Goal: Information Seeking & Learning: Learn about a topic

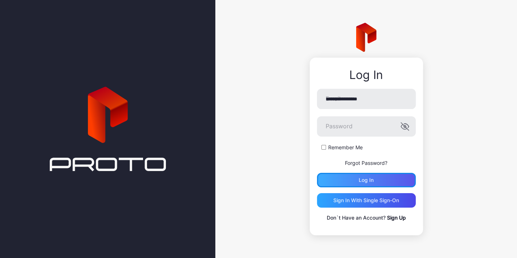
click at [362, 185] on div "Log in" at bounding box center [366, 180] width 99 height 15
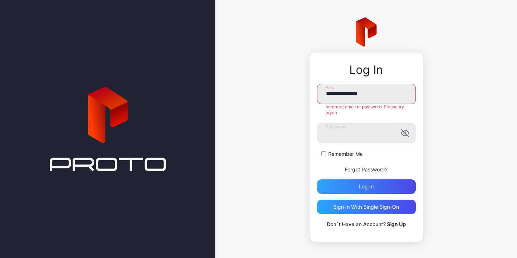
drag, startPoint x: 384, startPoint y: 87, endPoint x: 302, endPoint y: 91, distance: 82.1
click at [302, 91] on div "**********" at bounding box center [366, 129] width 302 height 259
type input "*"
click at [317, 180] on button "Log in" at bounding box center [366, 187] width 99 height 15
click at [357, 93] on input "**********" at bounding box center [366, 94] width 99 height 20
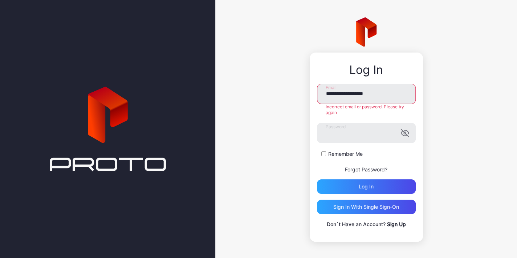
click at [317, 180] on button "Log in" at bounding box center [366, 187] width 99 height 15
type input "**********"
click at [317, 180] on button "Log in" at bounding box center [366, 187] width 99 height 15
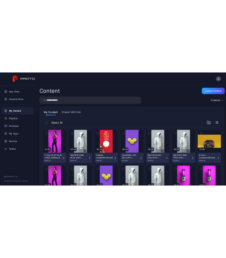
scroll to position [109, 0]
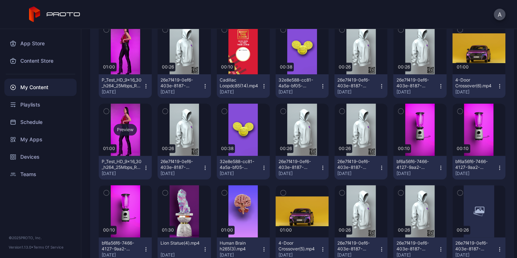
click at [152, 118] on div "Preview" at bounding box center [125, 130] width 53 height 52
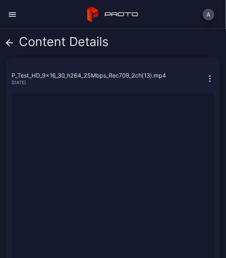
click at [5, 40] on div "Content Details P_Test_HD_9x16_30_h264_25Mbps_Rec709_2ch(13).mp4 Aug 18, 2025 S…" at bounding box center [113, 143] width 226 height 229
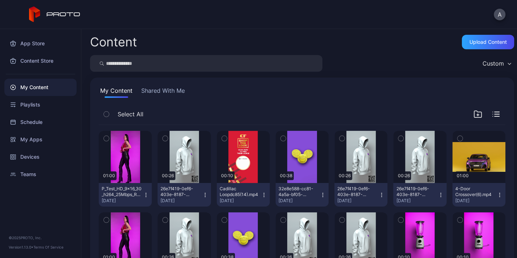
click at [170, 139] on button "button" at bounding box center [164, 138] width 15 height 15
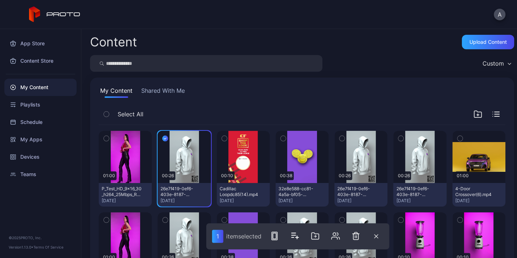
click at [170, 139] on button "button" at bounding box center [164, 138] width 15 height 15
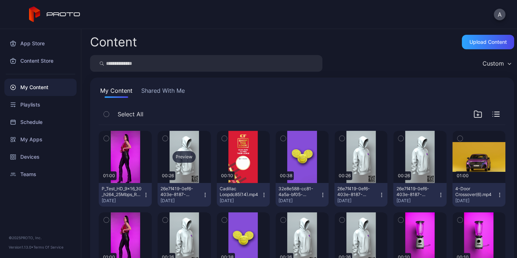
click at [196, 153] on div "Preview" at bounding box center [183, 157] width 23 height 12
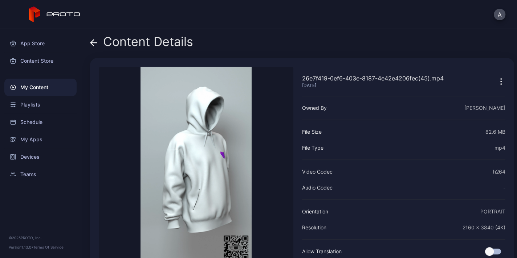
click at [93, 40] on icon at bounding box center [92, 43] width 3 height 6
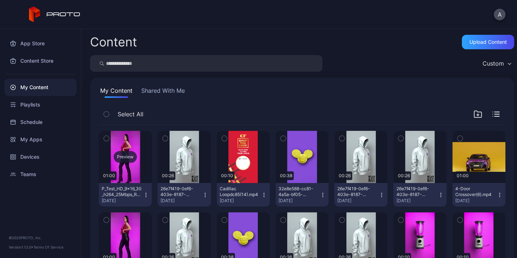
click at [129, 167] on div "Preview" at bounding box center [125, 157] width 53 height 52
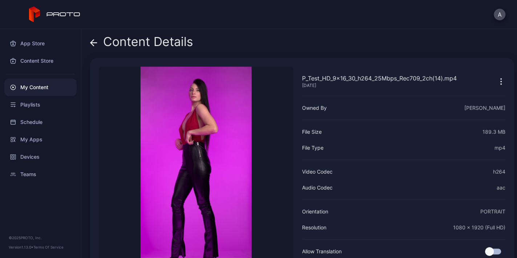
click at [95, 44] on icon at bounding box center [93, 42] width 7 height 7
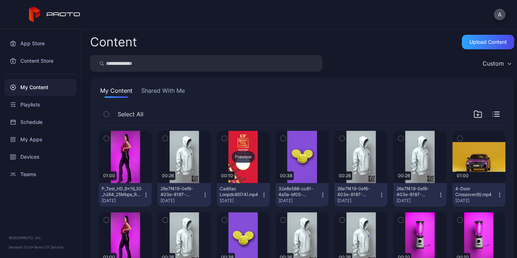
click at [266, 139] on div "Preview" at bounding box center [243, 157] width 53 height 52
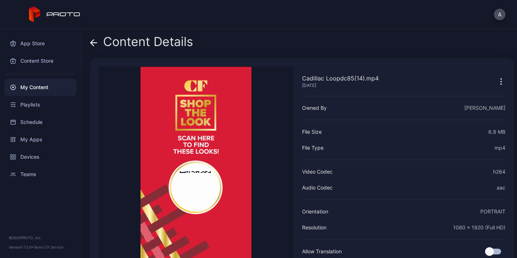
click at [95, 42] on icon at bounding box center [93, 42] width 7 height 7
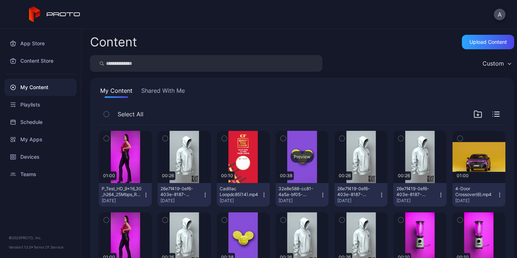
click at [328, 146] on div "Preview" at bounding box center [301, 157] width 53 height 52
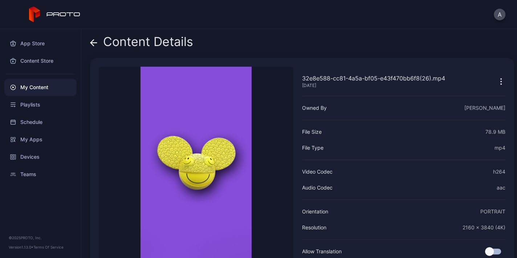
click at [95, 41] on icon at bounding box center [93, 42] width 7 height 7
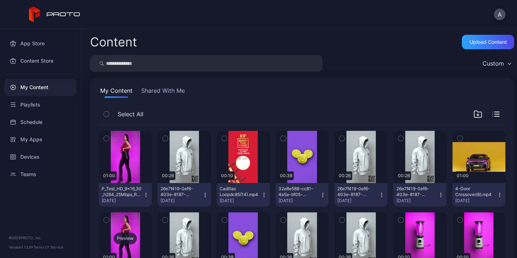
click at [152, 230] on div "Preview" at bounding box center [125, 239] width 53 height 52
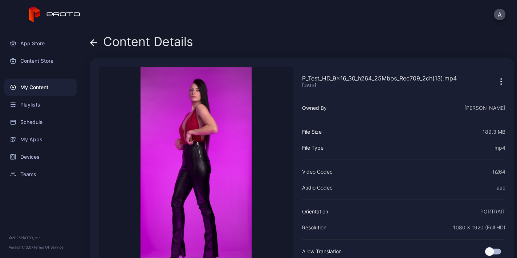
click at [94, 42] on icon at bounding box center [93, 42] width 7 height 7
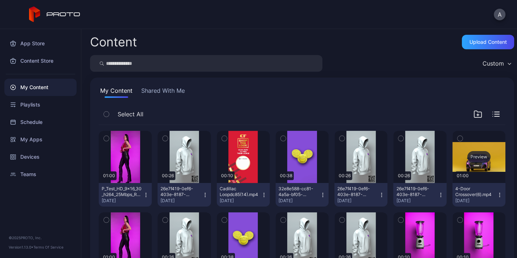
click at [467, 163] on div "Preview" at bounding box center [478, 157] width 23 height 12
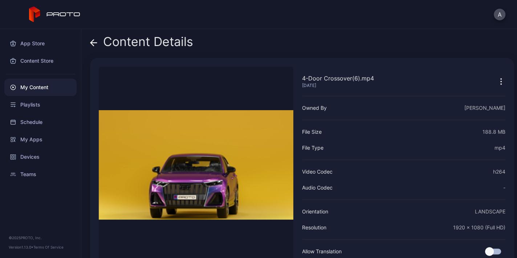
click at [97, 41] on icon at bounding box center [93, 42] width 7 height 7
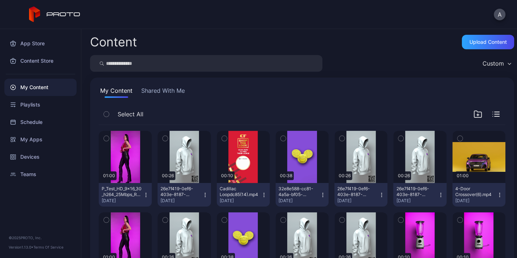
scroll to position [254, 0]
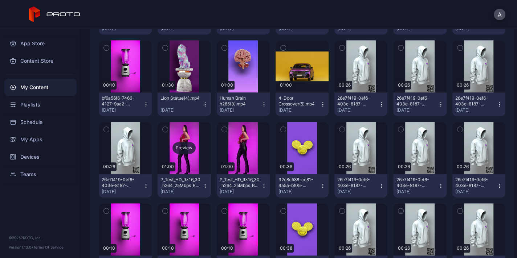
click at [210, 161] on div "Preview" at bounding box center [183, 148] width 53 height 52
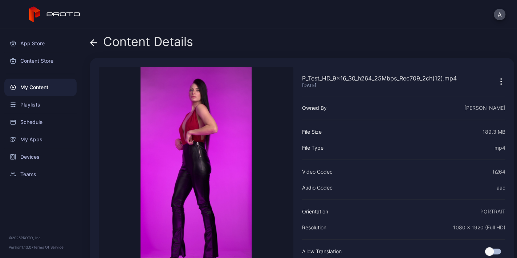
click at [93, 42] on icon at bounding box center [93, 42] width 7 height 7
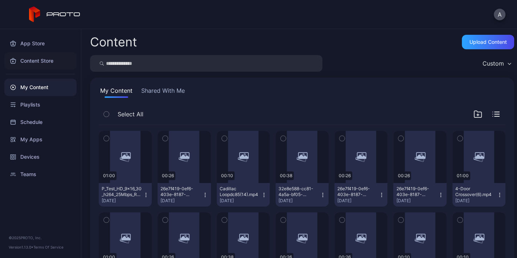
scroll to position [254, 0]
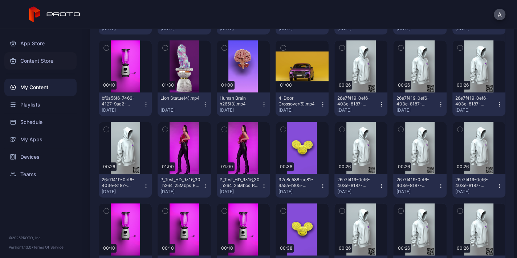
click at [51, 63] on div "Content Store" at bounding box center [40, 60] width 72 height 17
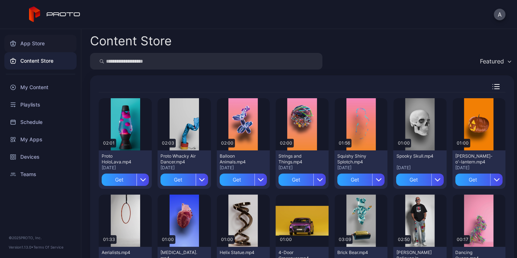
click at [44, 48] on div "App Store" at bounding box center [40, 43] width 72 height 17
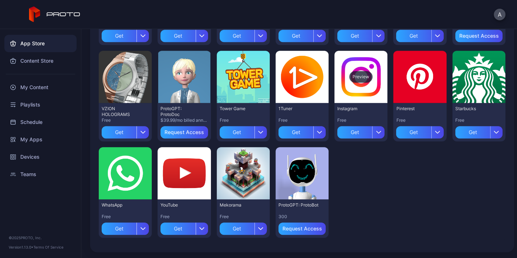
scroll to position [345, 0]
click at [290, 174] on div "Preview" at bounding box center [301, 174] width 23 height 12
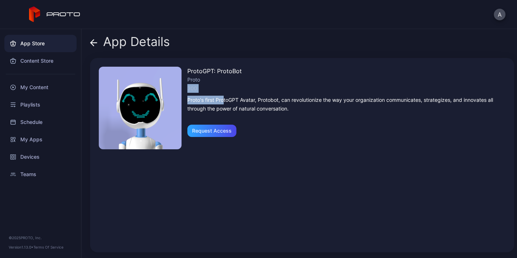
drag, startPoint x: 188, startPoint y: 87, endPoint x: 224, endPoint y: 94, distance: 36.8
click at [224, 94] on div "ProtoGPT: ProtoBot Proto 300 Proto's first ProtoGPT Avatar, Protobot, can revol…" at bounding box center [346, 155] width 318 height 177
click at [208, 85] on div "300" at bounding box center [346, 88] width 318 height 9
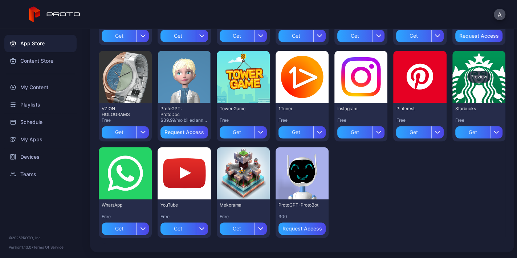
scroll to position [345, 0]
click at [33, 99] on div "Playlists" at bounding box center [40, 104] width 72 height 17
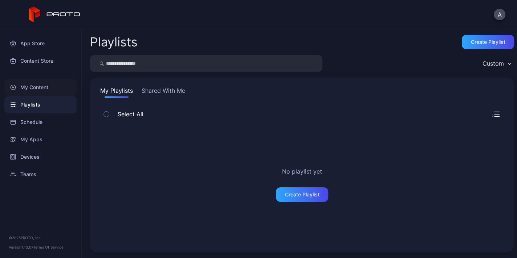
click at [37, 86] on div "My Content" at bounding box center [40, 87] width 72 height 17
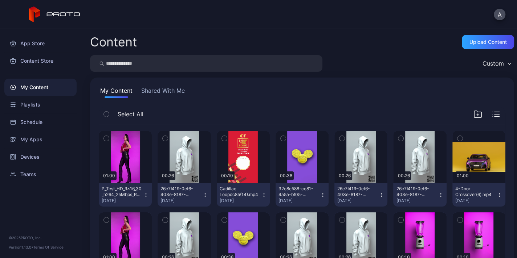
scroll to position [213, 0]
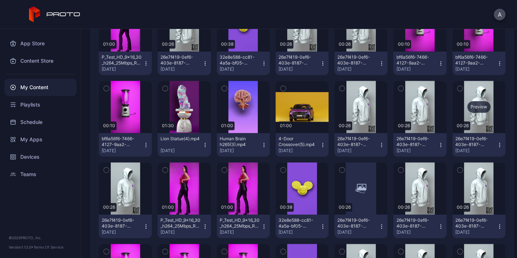
click at [452, 133] on div "Preview" at bounding box center [478, 107] width 53 height 52
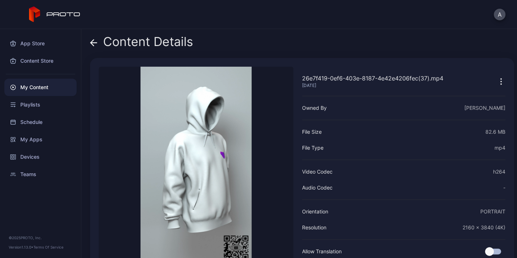
click at [94, 46] on icon at bounding box center [93, 42] width 7 height 7
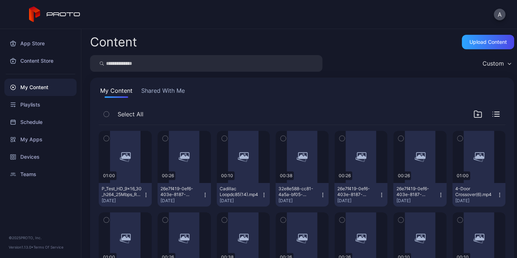
scroll to position [213, 0]
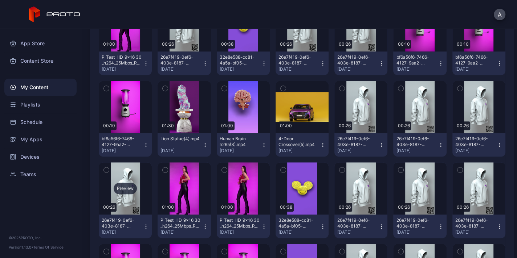
click at [152, 196] on div "Preview" at bounding box center [125, 189] width 53 height 52
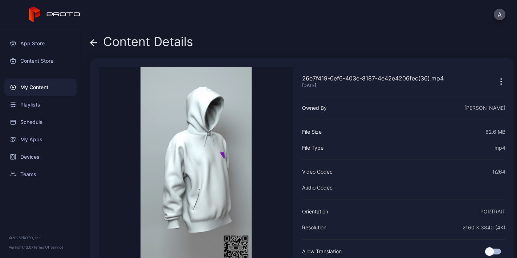
click at [95, 48] on span at bounding box center [93, 42] width 7 height 14
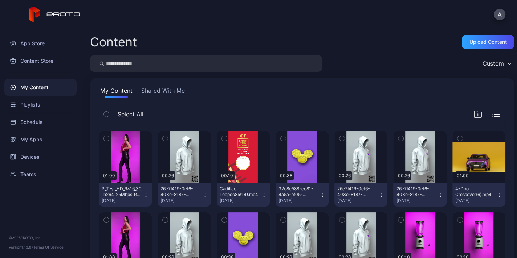
scroll to position [213, 0]
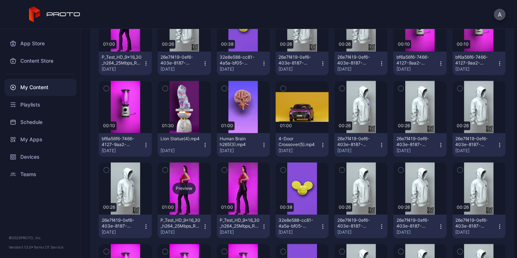
click at [196, 183] on div "Preview" at bounding box center [183, 189] width 23 height 12
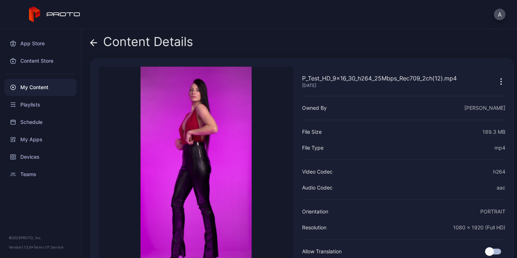
click at [86, 41] on div "Content Details P_Test_HD_9x16_30_h264_25Mbps_Rec709_2ch(12).mp4 Aug 15, 2025 S…" at bounding box center [298, 143] width 435 height 229
click at [90, 40] on icon at bounding box center [93, 42] width 7 height 7
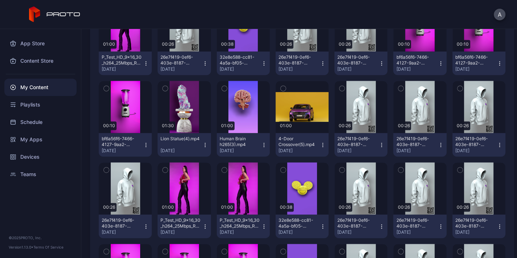
scroll to position [431, 0]
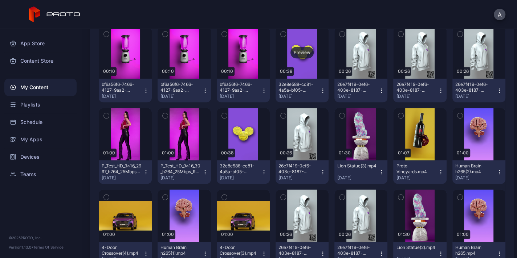
click at [275, 79] on div "Preview" at bounding box center [301, 52] width 53 height 52
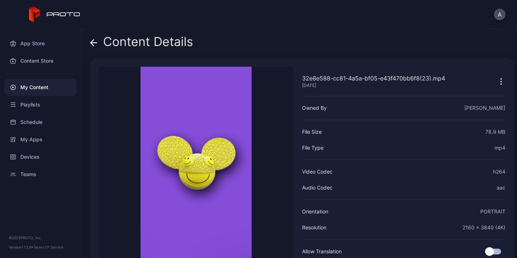
click at [86, 43] on div "Content Details 32e8e588-cc81-4a5a-bf05-e43f470bb6f8(23).mp4 Aug 13, 2025 Sorry…" at bounding box center [298, 143] width 435 height 229
click at [93, 41] on icon at bounding box center [93, 42] width 7 height 7
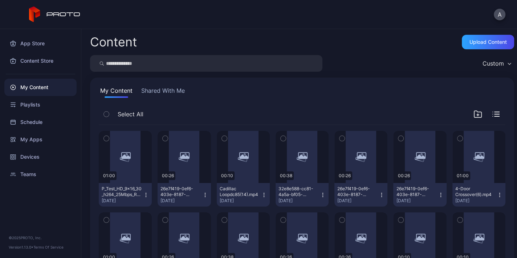
scroll to position [431, 0]
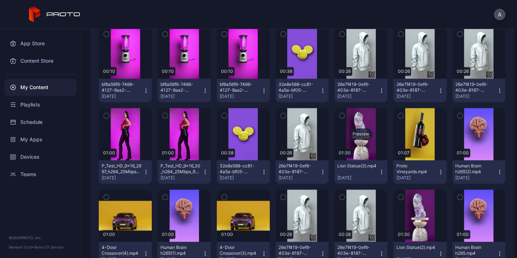
click at [356, 160] on div "Preview" at bounding box center [360, 134] width 53 height 52
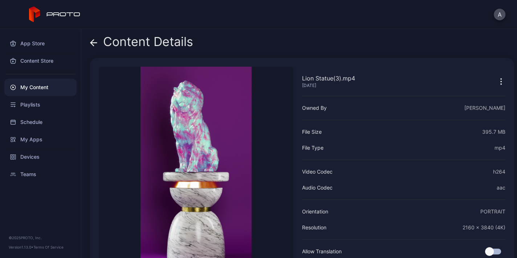
click at [97, 44] on div "Content Details" at bounding box center [141, 43] width 103 height 17
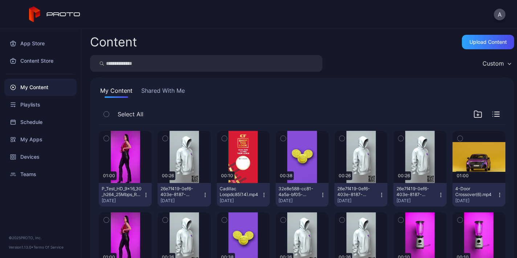
scroll to position [721, 0]
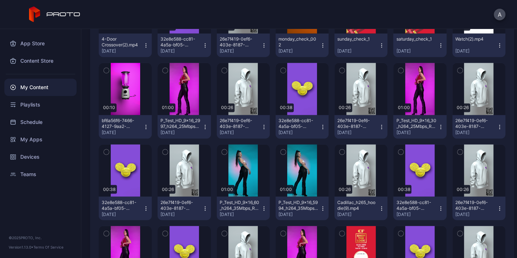
click at [452, 33] on div "Preview" at bounding box center [478, 7] width 53 height 52
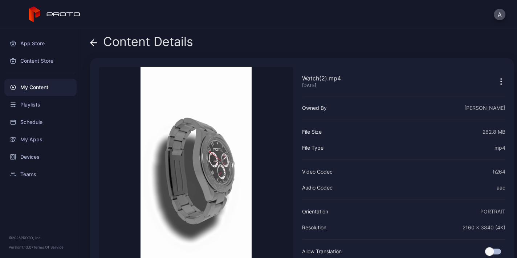
click at [99, 44] on div "Content Details" at bounding box center [141, 43] width 103 height 17
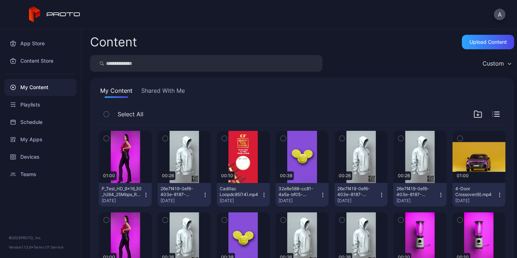
scroll to position [939, 0]
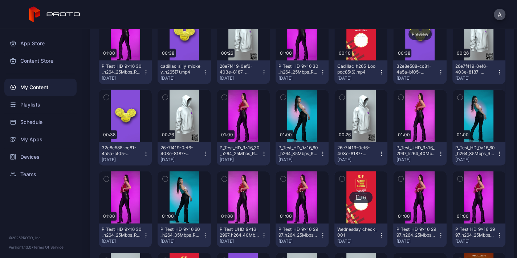
click at [408, 40] on div "Preview" at bounding box center [419, 35] width 23 height 12
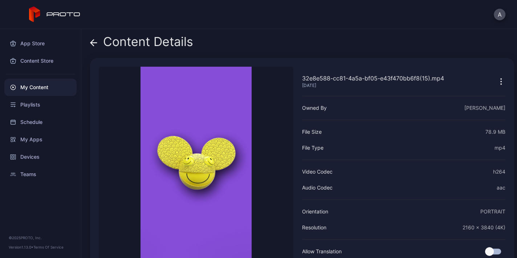
click at [88, 42] on div "Content Details 32e8e588-cc81-4a5a-bf05-e43f470bb6f8(15).mp4 Aug 7, 2025 Sorry,…" at bounding box center [298, 143] width 435 height 229
click at [99, 43] on div "Content Details" at bounding box center [141, 43] width 103 height 17
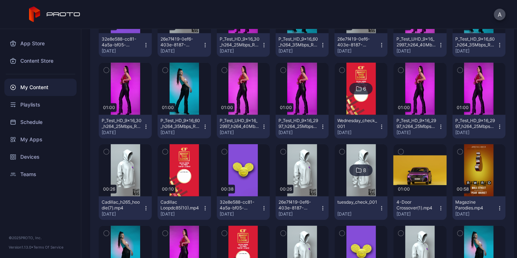
scroll to position [1120, 0]
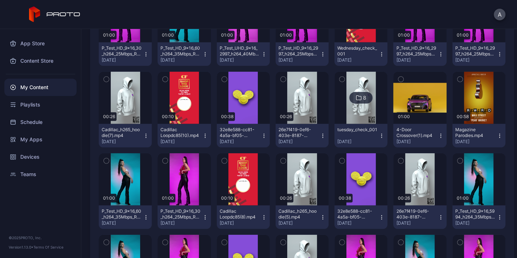
click at [431, 22] on div "Preview" at bounding box center [419, 17] width 23 height 12
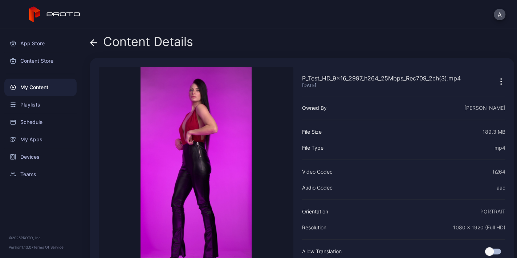
click at [94, 43] on icon at bounding box center [93, 42] width 7 height 7
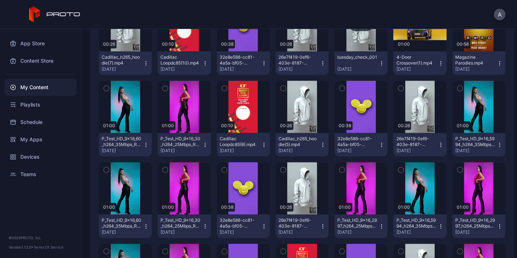
scroll to position [1229, 0]
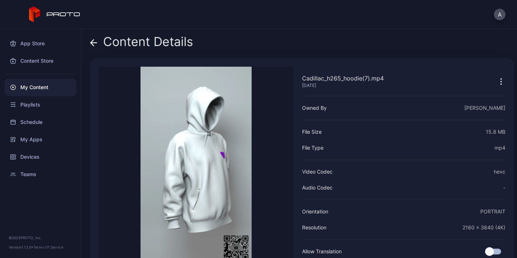
click at [95, 41] on icon at bounding box center [93, 42] width 7 height 7
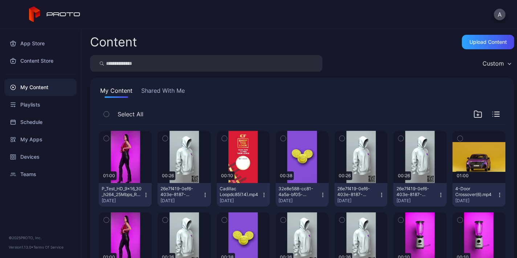
scroll to position [1229, 0]
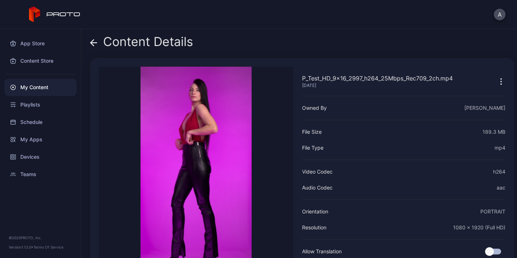
click at [92, 41] on icon at bounding box center [92, 43] width 3 height 6
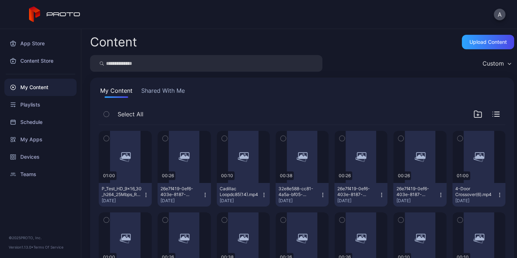
scroll to position [1229, 0]
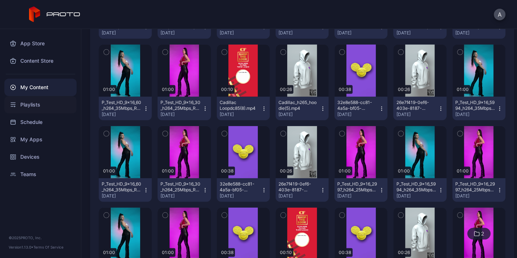
click at [15, 102] on icon at bounding box center [13, 105] width 6 height 6
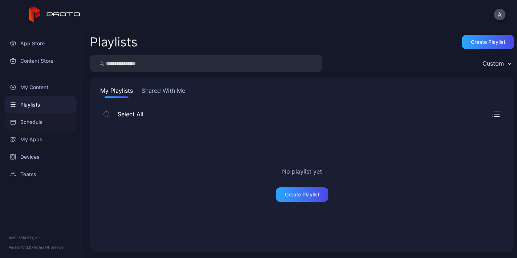
click at [19, 117] on div "Schedule" at bounding box center [40, 122] width 72 height 17
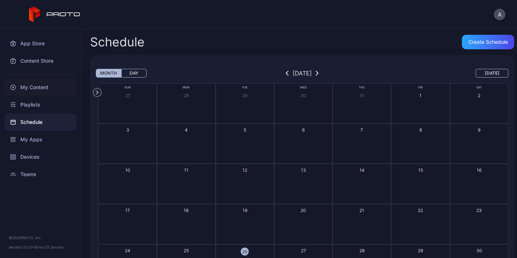
click at [31, 93] on div "My Content" at bounding box center [40, 87] width 72 height 17
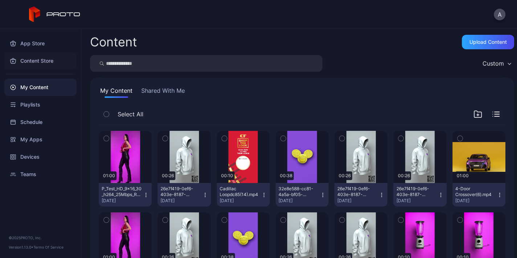
click at [41, 61] on div "Content Store" at bounding box center [40, 60] width 72 height 17
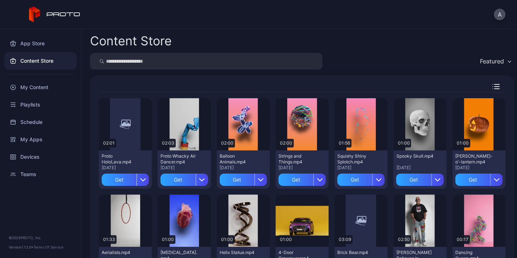
scroll to position [240, 0]
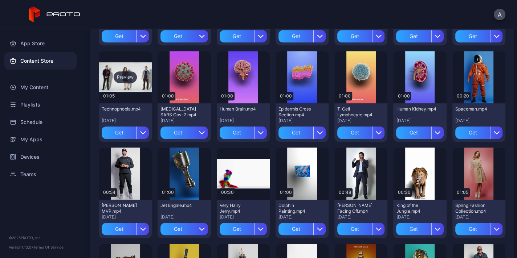
click at [137, 77] on div "Preview" at bounding box center [125, 77] width 23 height 12
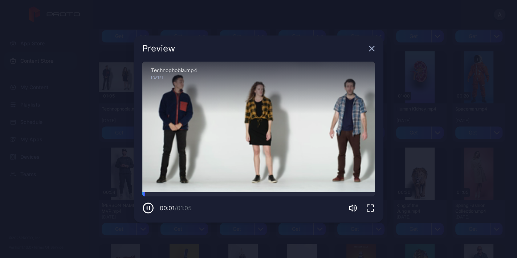
click at [432, 79] on div "Preview Sorry, your browser doesn‘t support embedded videos 00:01 / 01:05 Techn…" at bounding box center [258, 129] width 517 height 258
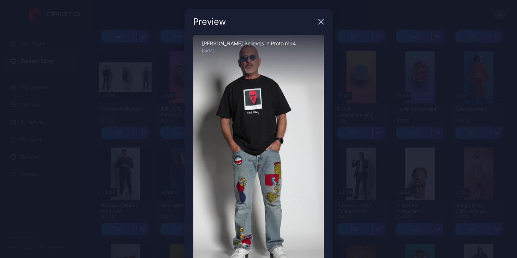
click at [389, 68] on div "Preview Sorry, your browser doesn‘t support embedded videos 00:00 / 02:50 Howie…" at bounding box center [258, 153] width 517 height 306
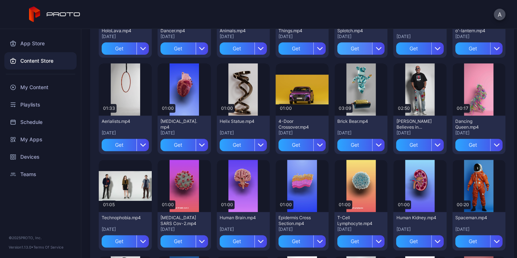
scroll to position [95, 0]
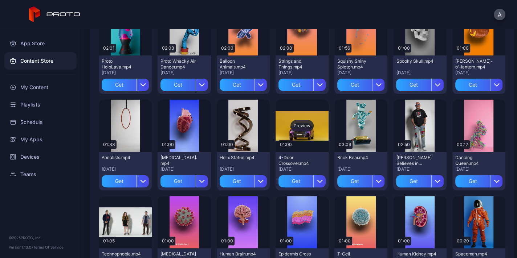
click at [328, 120] on div "Preview" at bounding box center [301, 126] width 53 height 52
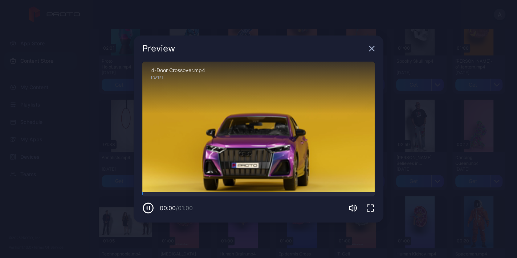
click at [407, 115] on div "Preview Sorry, your browser doesn‘t support embedded videos 00:00 / 01:00 4-Doo…" at bounding box center [258, 129] width 517 height 258
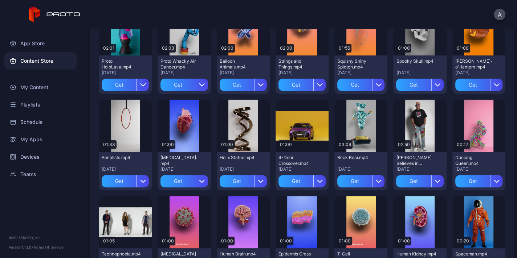
click at [446, 56] on div "Spooky Skull.mp4 Oct 20, 2023 Get" at bounding box center [419, 75] width 53 height 38
click at [446, 50] on div "Preview" at bounding box center [419, 29] width 53 height 52
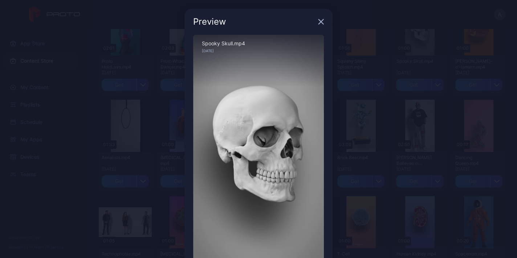
click at [350, 105] on div "Preview Sorry, your browser doesn‘t support embedded videos 00:00 / 01:00 Spook…" at bounding box center [258, 153] width 517 height 306
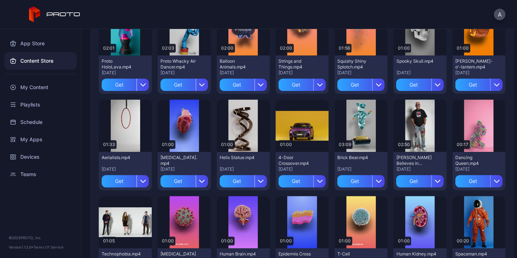
click at [270, 45] on div "Preview" at bounding box center [243, 29] width 53 height 52
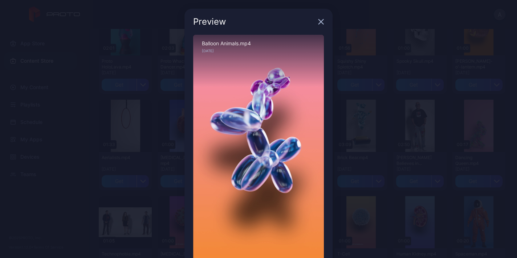
click at [390, 66] on div "Preview Sorry, your browser doesn‘t support embedded videos 00:00 / 02:00 Ballo…" at bounding box center [258, 153] width 517 height 306
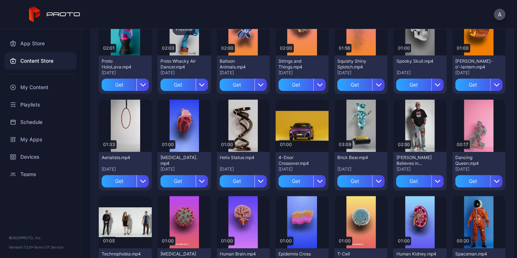
click at [194, 36] on div "Preview" at bounding box center [183, 29] width 53 height 52
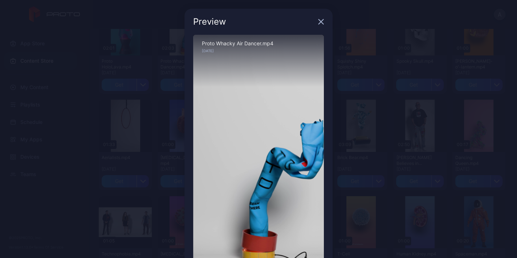
click at [366, 67] on div "Preview Sorry, your browser doesn‘t support embedded videos 00:00 / 02:03 Proto…" at bounding box center [258, 153] width 517 height 306
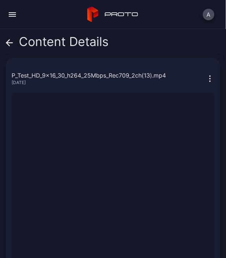
drag, startPoint x: 108, startPoint y: 75, endPoint x: 167, endPoint y: 75, distance: 59.5
click at [161, 81] on div "P_Test_HD_9x16_30_h264_25Mbps_Rec709_2ch(13).mp4 Aug 18, 2025" at bounding box center [89, 78] width 155 height 15
click at [166, 75] on div "P_Test_HD_9x16_30_h264_25Mbps_Rec709_2ch(13).mp4" at bounding box center [89, 75] width 155 height 9
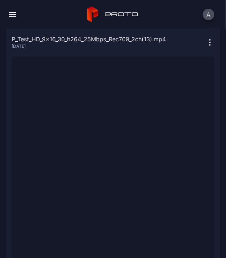
scroll to position [109, 0]
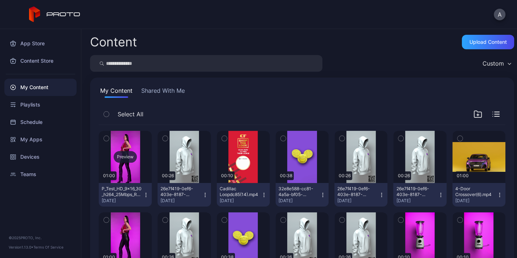
click at [141, 149] on div "Preview" at bounding box center [125, 157] width 53 height 52
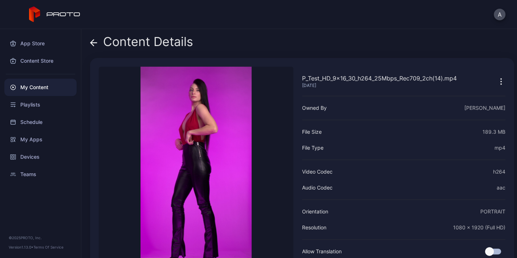
click at [94, 43] on icon at bounding box center [94, 43] width 6 height 0
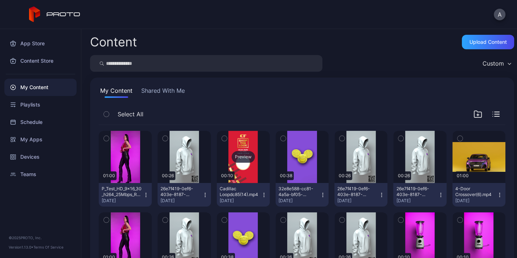
click at [259, 139] on div "Preview" at bounding box center [243, 157] width 53 height 52
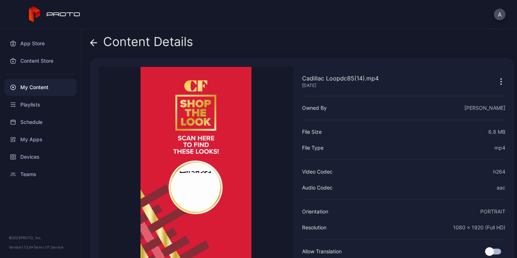
click at [88, 42] on div "Content Details Cadillac Loopdc85(14).mp4 Aug 22, 2025 Sorry, your browser does…" at bounding box center [298, 143] width 435 height 229
click at [94, 49] on div "Content Details" at bounding box center [141, 43] width 103 height 17
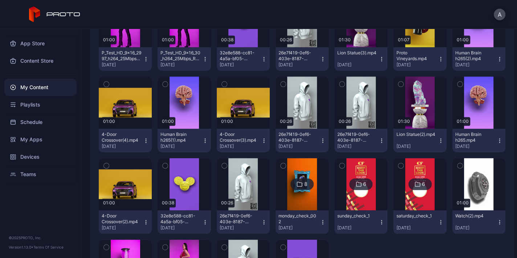
scroll to position [709, 0]
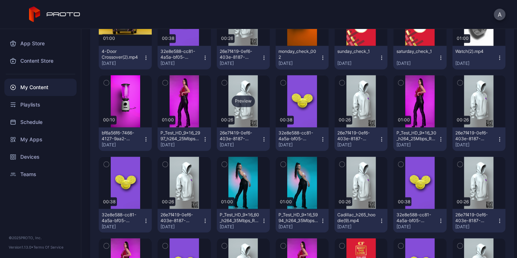
click at [270, 127] on div "Preview" at bounding box center [243, 101] width 53 height 52
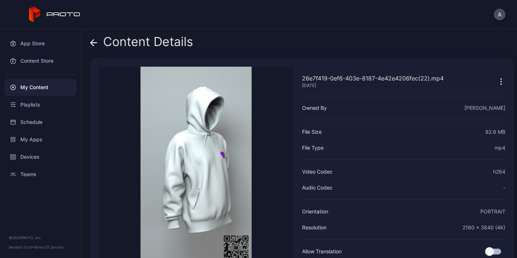
click at [92, 43] on icon at bounding box center [94, 43] width 6 height 0
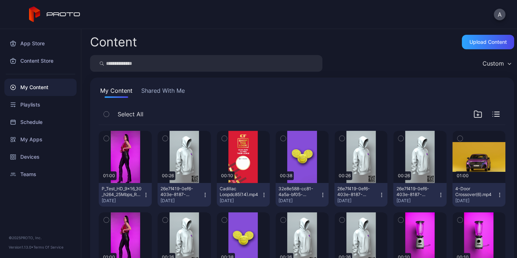
scroll to position [709, 0]
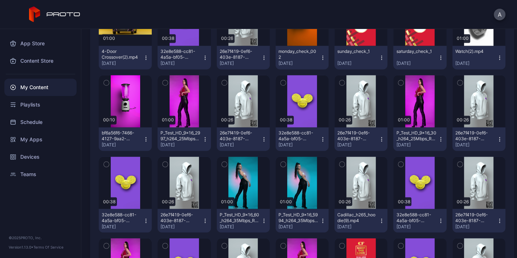
click at [452, 46] on div "Preview" at bounding box center [478, 19] width 53 height 52
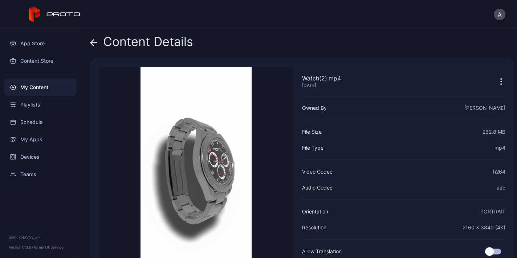
click at [94, 40] on icon at bounding box center [93, 42] width 7 height 7
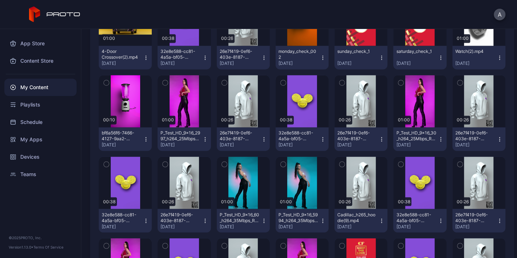
scroll to position [890, 0]
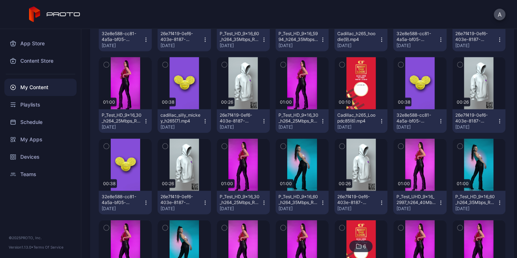
click at [452, 28] on div "Preview" at bounding box center [478, 1] width 53 height 52
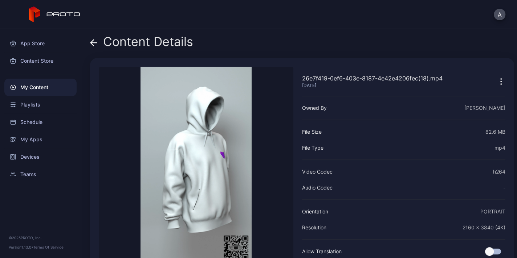
click at [93, 42] on icon at bounding box center [93, 42] width 7 height 7
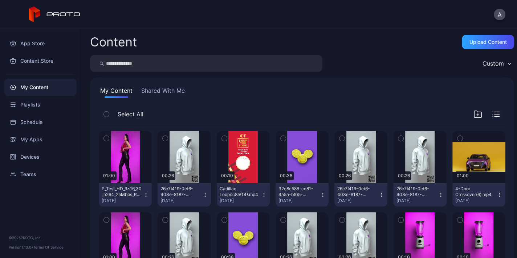
scroll to position [1036, 0]
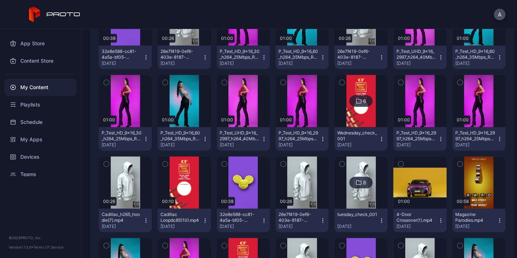
click at [231, 25] on div "Preview" at bounding box center [242, 20] width 23 height 12
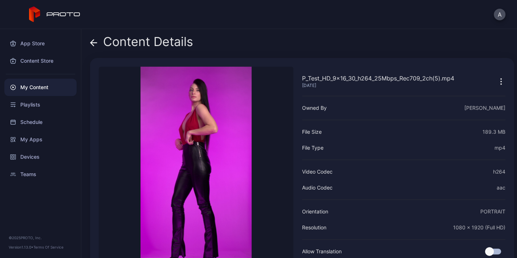
click at [94, 41] on icon at bounding box center [93, 42] width 7 height 7
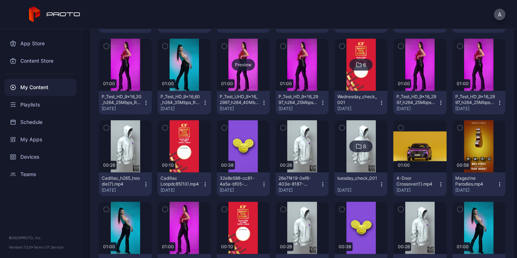
scroll to position [1181, 0]
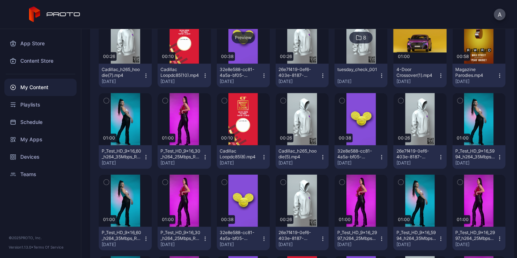
click at [255, 44] on div "Preview" at bounding box center [242, 38] width 23 height 12
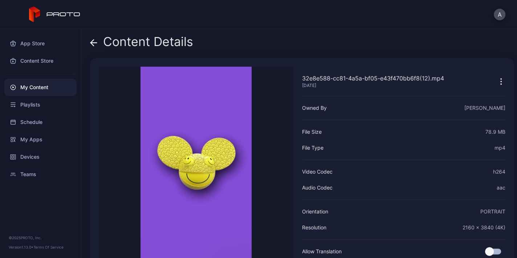
click at [94, 41] on icon at bounding box center [93, 42] width 7 height 7
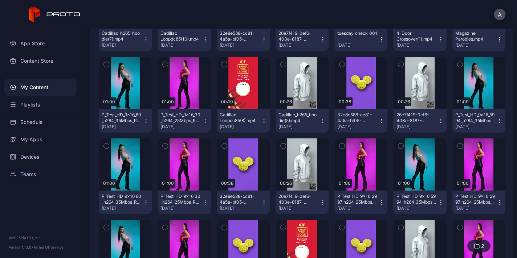
scroll to position [1290, 0]
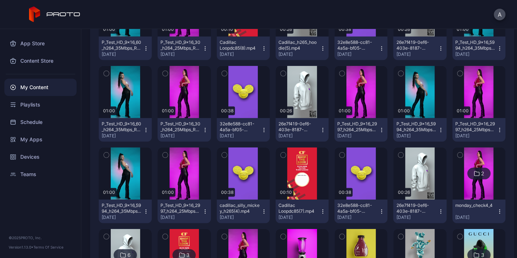
click at [270, 37] on div "Preview" at bounding box center [243, 10] width 53 height 52
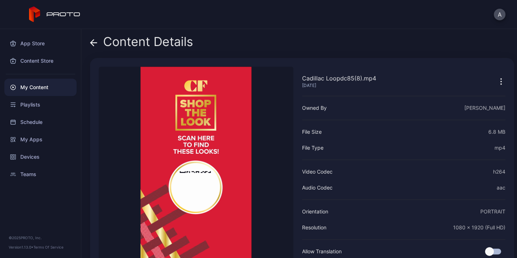
click at [95, 40] on icon at bounding box center [93, 42] width 7 height 7
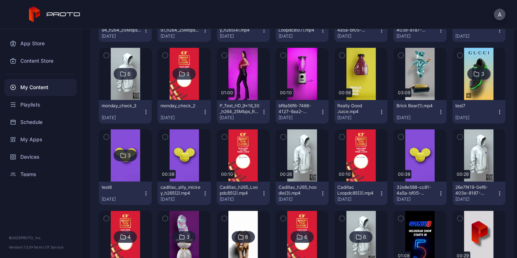
scroll to position [1507, 0]
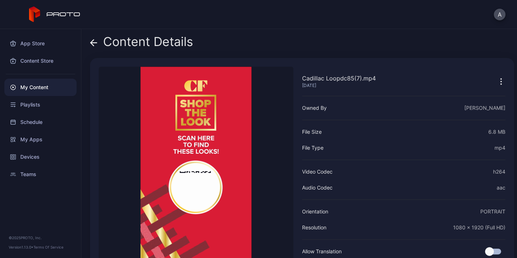
click at [92, 38] on span at bounding box center [93, 42] width 7 height 14
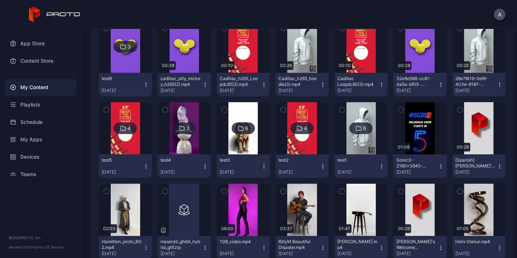
scroll to position [1616, 0]
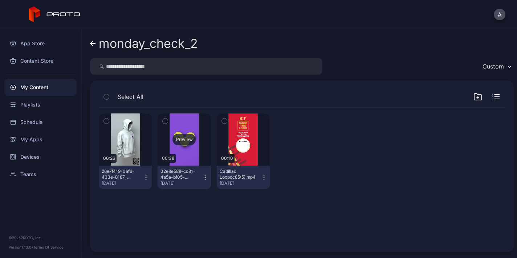
click at [210, 152] on div "Preview" at bounding box center [183, 140] width 53 height 52
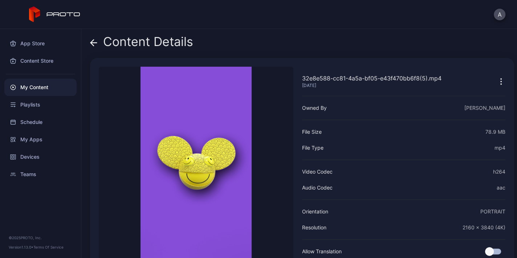
click at [94, 43] on icon at bounding box center [94, 43] width 6 height 0
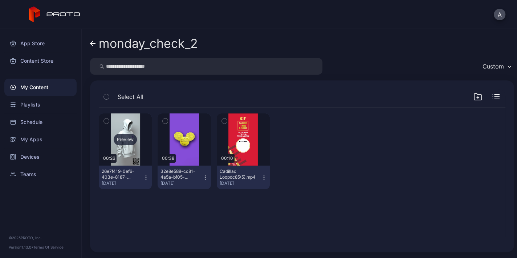
click at [140, 159] on div "Preview" at bounding box center [125, 140] width 53 height 52
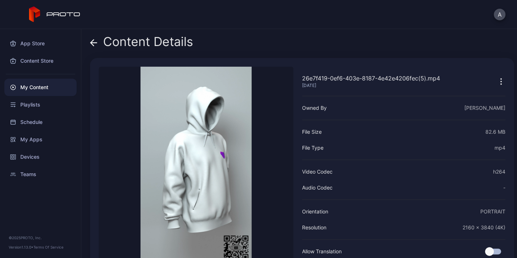
click at [93, 43] on icon at bounding box center [93, 42] width 7 height 7
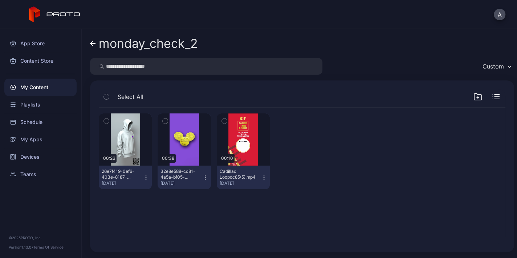
click at [94, 45] on icon at bounding box center [93, 44] width 6 height 6
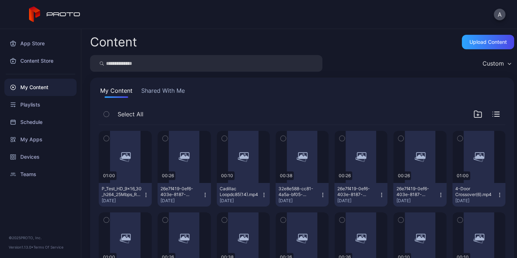
scroll to position [1616, 0]
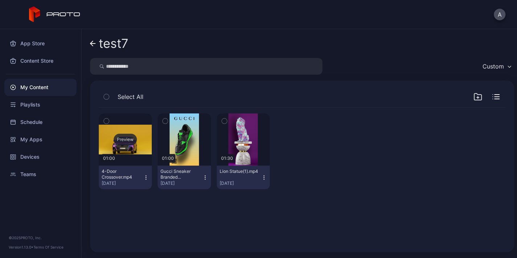
click at [141, 147] on div "Preview" at bounding box center [125, 140] width 53 height 52
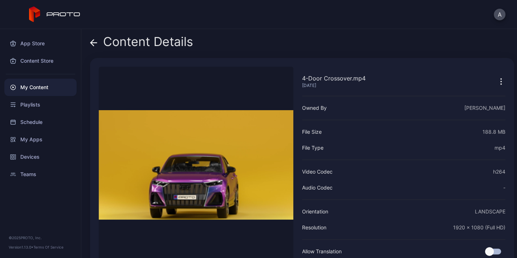
click at [90, 40] on icon at bounding box center [93, 42] width 7 height 7
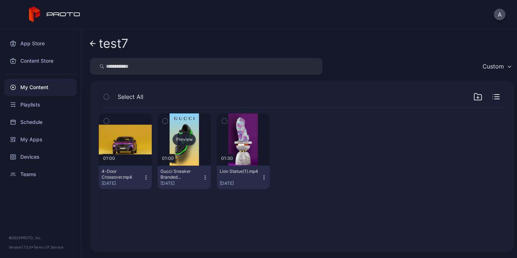
click at [196, 142] on div "Preview" at bounding box center [183, 140] width 23 height 12
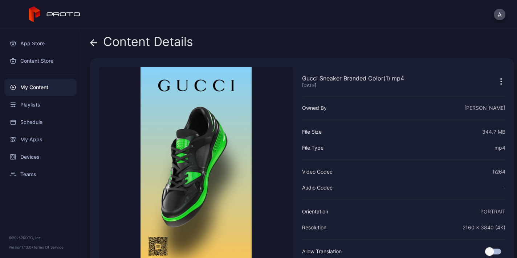
click at [91, 41] on icon at bounding box center [93, 42] width 7 height 7
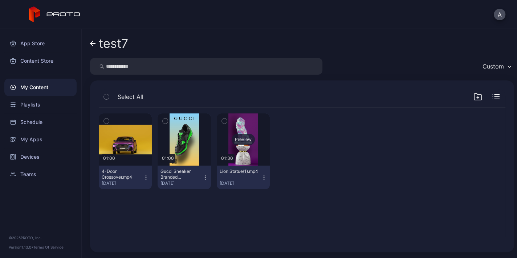
click at [255, 152] on div "Preview" at bounding box center [243, 140] width 53 height 52
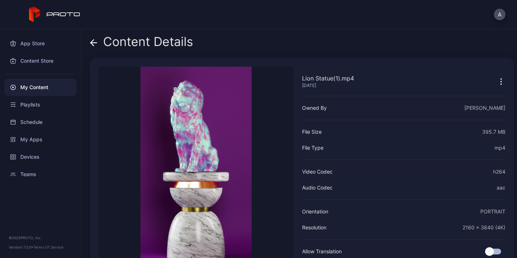
click at [94, 40] on icon at bounding box center [93, 42] width 7 height 7
